Goal: Find specific page/section: Find specific page/section

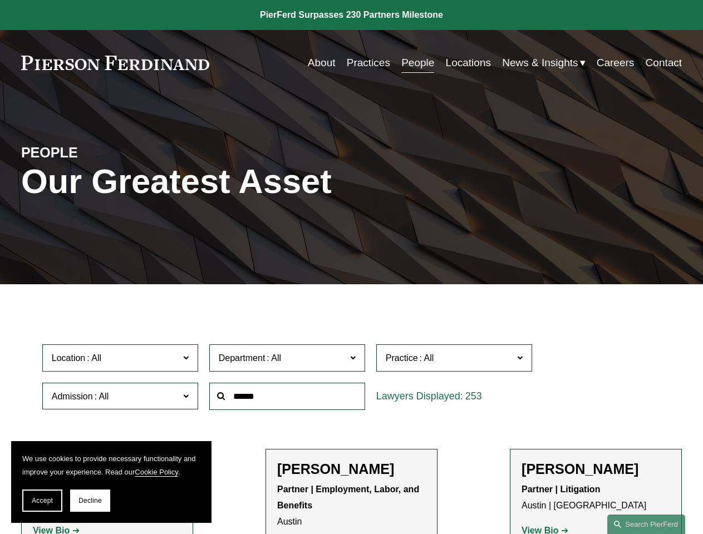
click at [42, 501] on span "Accept" at bounding box center [42, 501] width 21 height 8
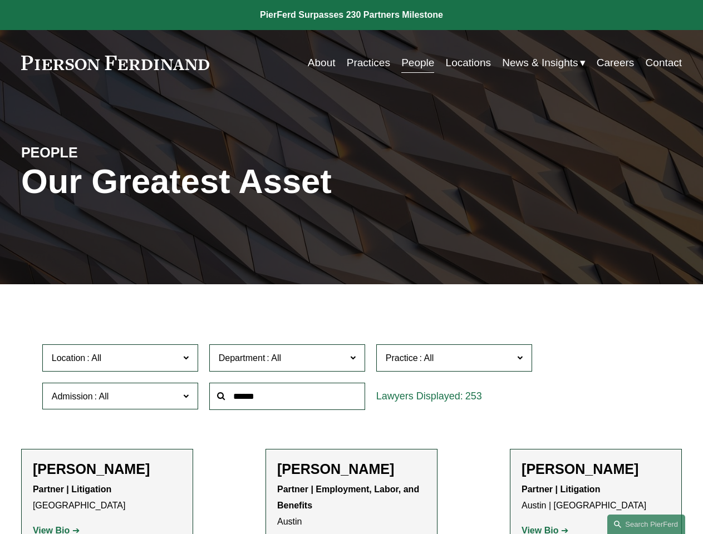
click at [90, 501] on p "Partner | Litigation [GEOGRAPHIC_DATA]" at bounding box center [107, 498] width 149 height 32
click at [351, 416] on div at bounding box center [287, 396] width 167 height 38
click at [351, 380] on div at bounding box center [287, 396] width 167 height 38
click at [121, 361] on span "Location" at bounding box center [115, 358] width 127 height 15
click at [288, 361] on span "Department" at bounding box center [282, 358] width 127 height 15
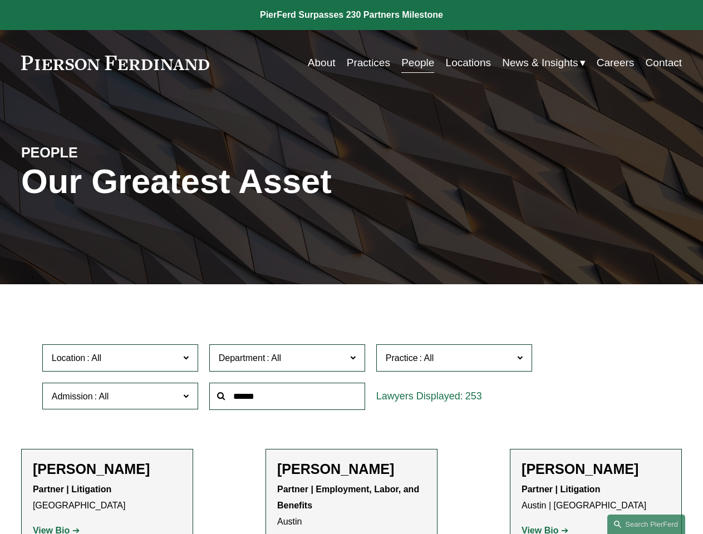
click at [455, 361] on span "Practice" at bounding box center [449, 358] width 127 height 15
click at [0, 0] on link "All" at bounding box center [0, 0] width 0 height 0
click at [288, 399] on input "text" at bounding box center [287, 396] width 156 height 27
